Goal: Task Accomplishment & Management: Complete application form

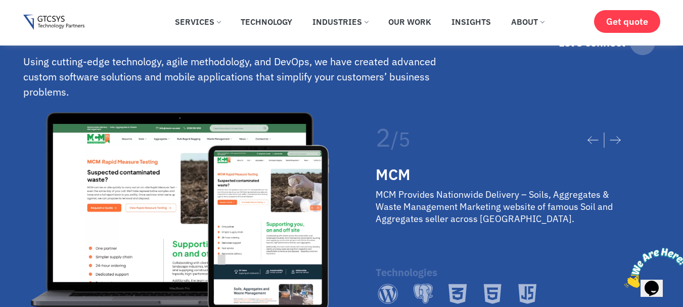
scroll to position [1670, 0]
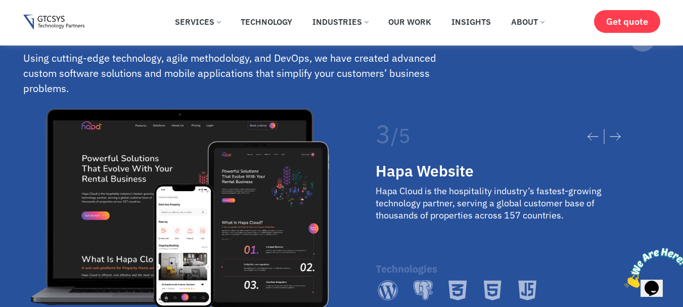
click at [625, 281] on icon "Close" at bounding box center [625, 285] width 0 height 9
click at [431, 182] on div "Hapa Website Hapa Cloud is the hospitality industry’s fastest-growing technolog…" at bounding box center [504, 204] width 296 height 101
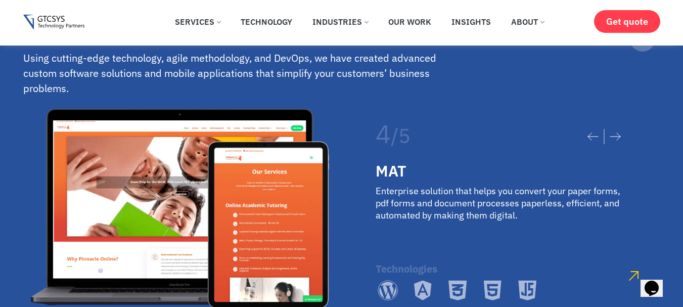
click at [361, 201] on div "MAT Enterprise solution that helps you convert your paper forms, pdf forms and …" at bounding box center [504, 204] width 296 height 101
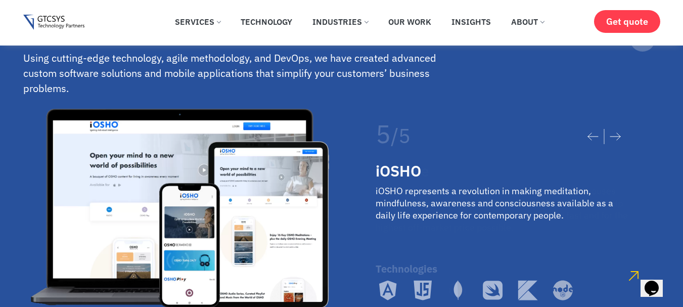
click at [317, 201] on div "5 / 5 iOSHO iOSHO represents a revolution in making meditation, mindfulness, aw…" at bounding box center [341, 209] width 637 height 200
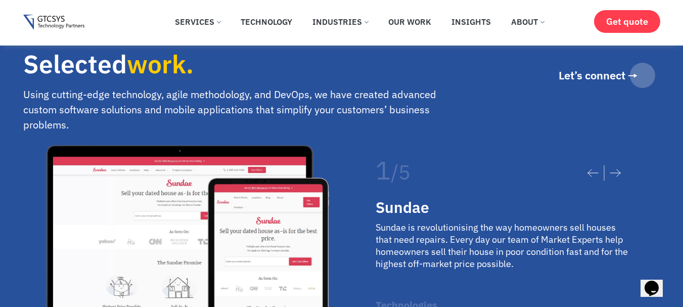
scroll to position [1619, 0]
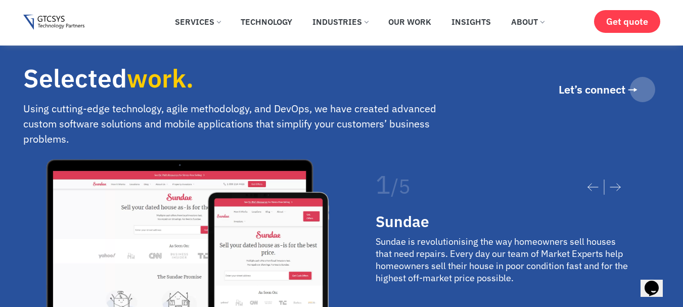
click at [161, 216] on img "1 / 5" at bounding box center [180, 259] width 298 height 200
click at [620, 188] on icon at bounding box center [616, 187] width 10 height 7
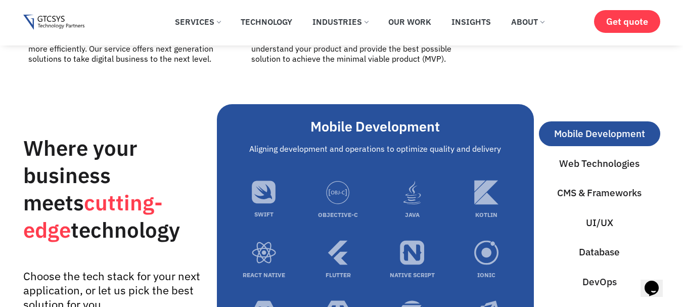
scroll to position [2884, 0]
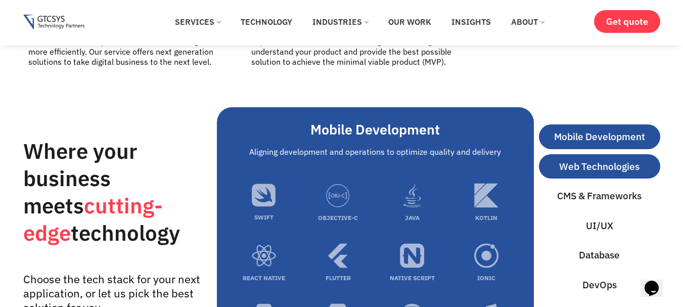
click at [592, 172] on span "Web Technologies" at bounding box center [600, 166] width 80 height 15
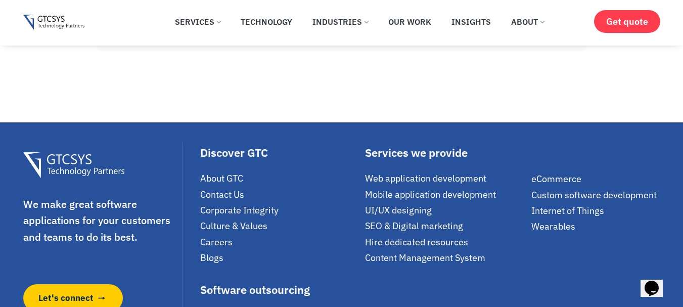
scroll to position [6476, 0]
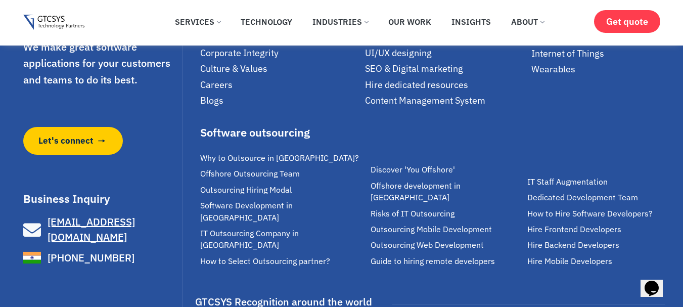
click at [211, 79] on span "Careers" at bounding box center [216, 85] width 32 height 12
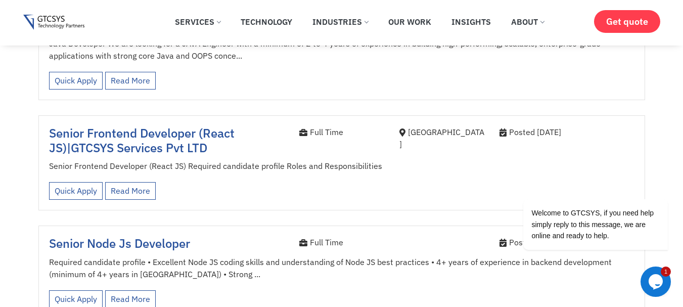
scroll to position [458, 0]
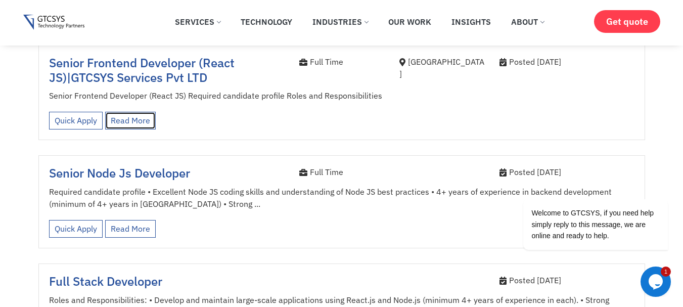
click at [139, 112] on link "Read More" at bounding box center [130, 121] width 51 height 18
